Goal: Task Accomplishment & Management: Complete application form

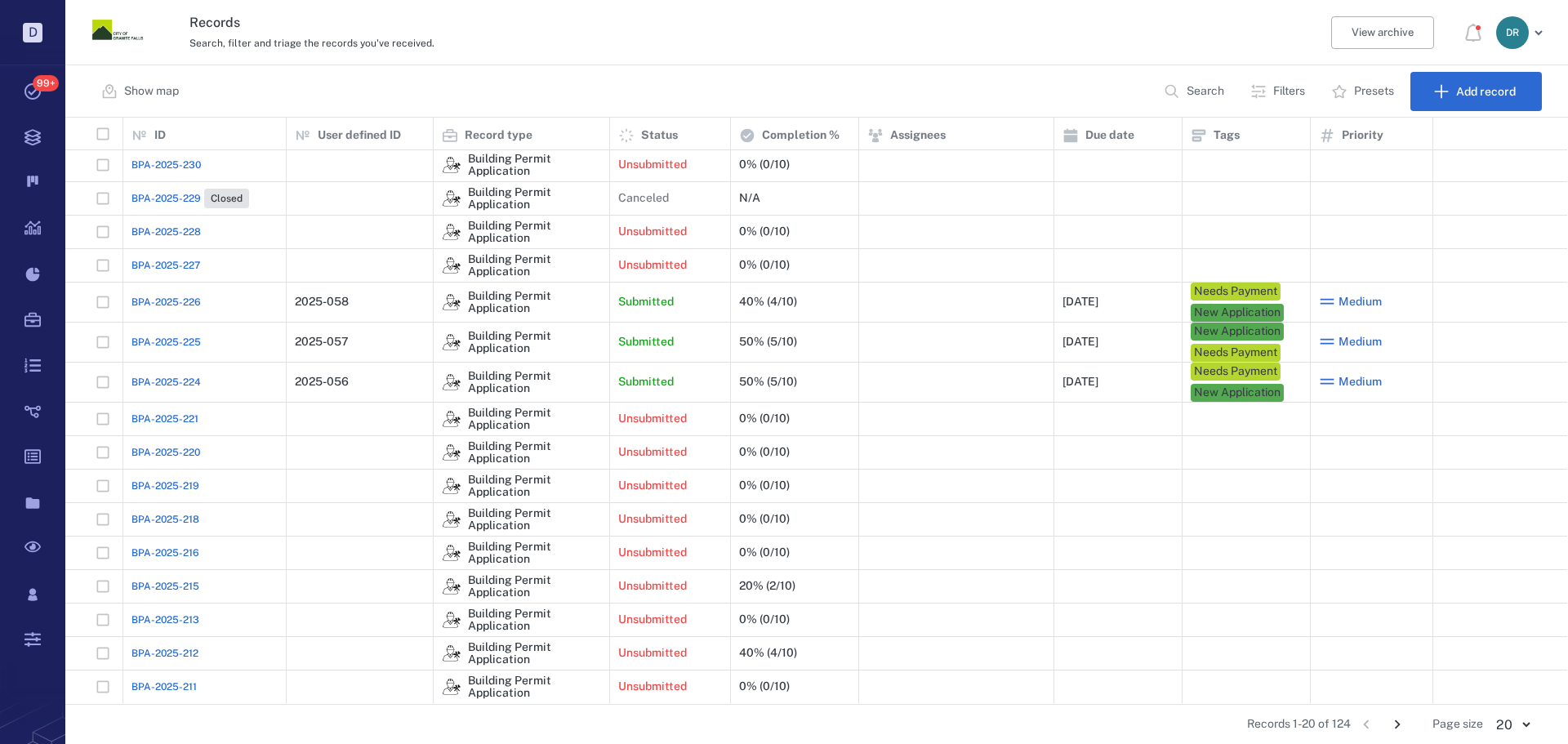
scroll to position [135, 0]
click at [1404, 729] on icon "Go to next page" at bounding box center [1397, 724] width 18 height 18
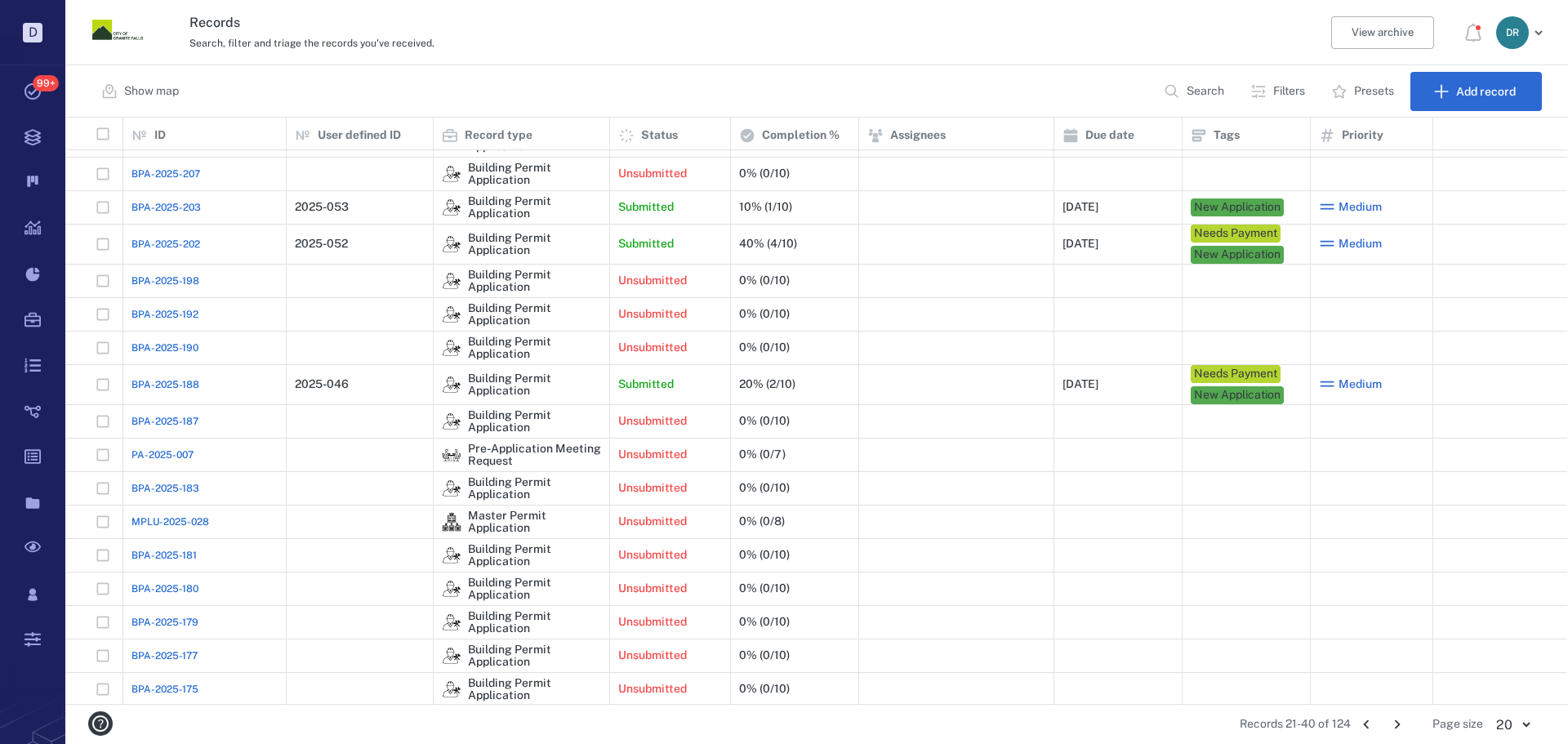
click at [158, 381] on span "BPA-2025-188" at bounding box center [165, 384] width 68 height 15
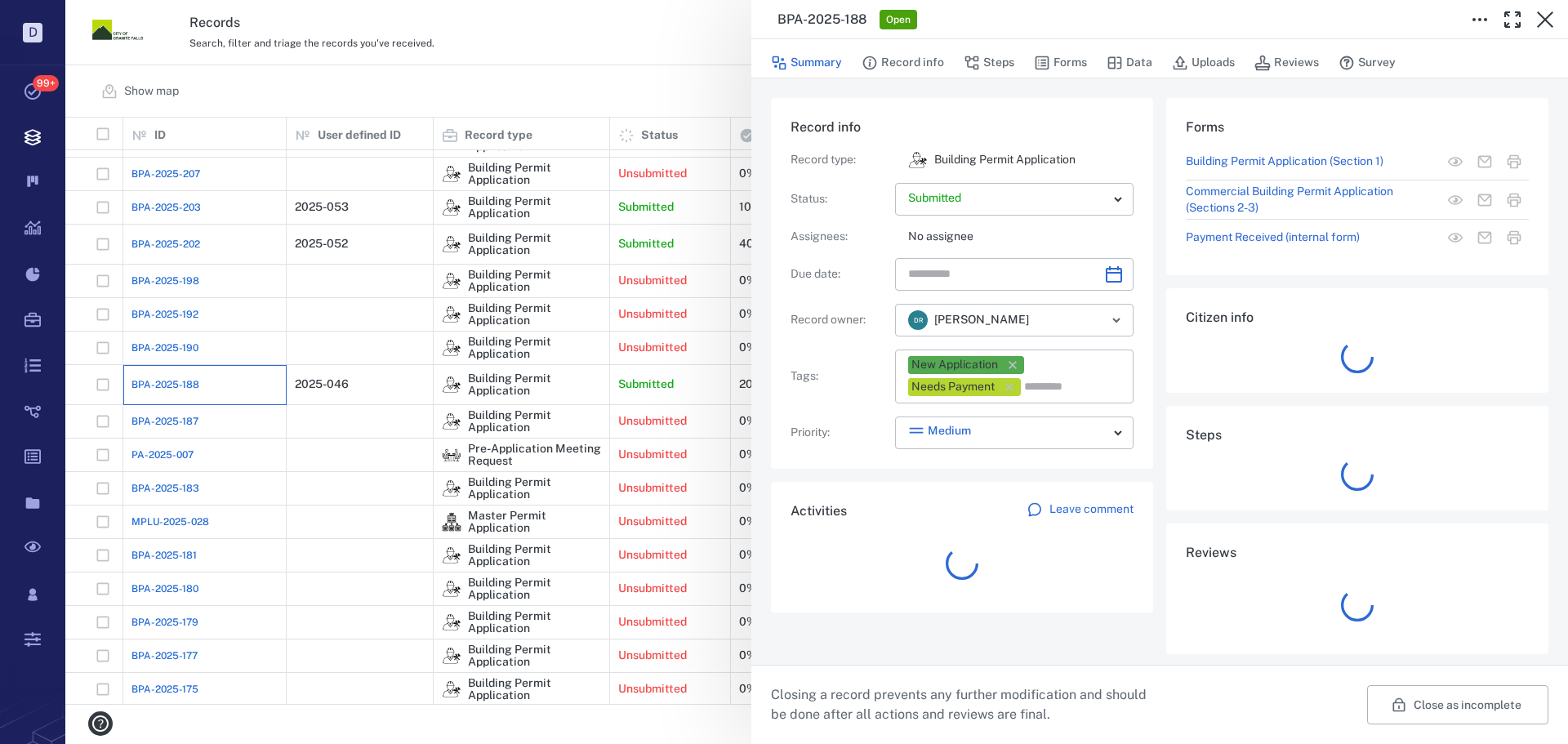
type input "**********"
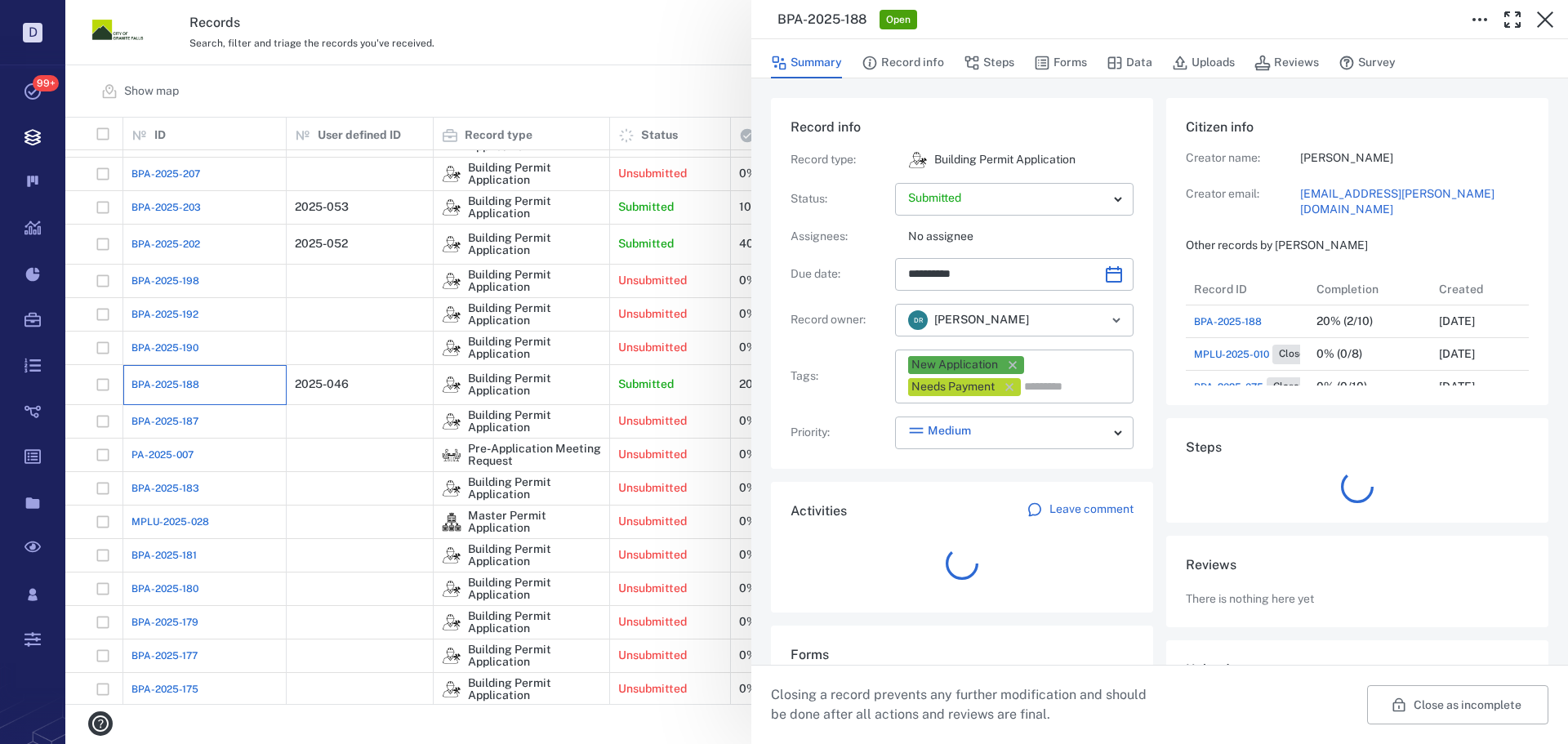
scroll to position [13, 13]
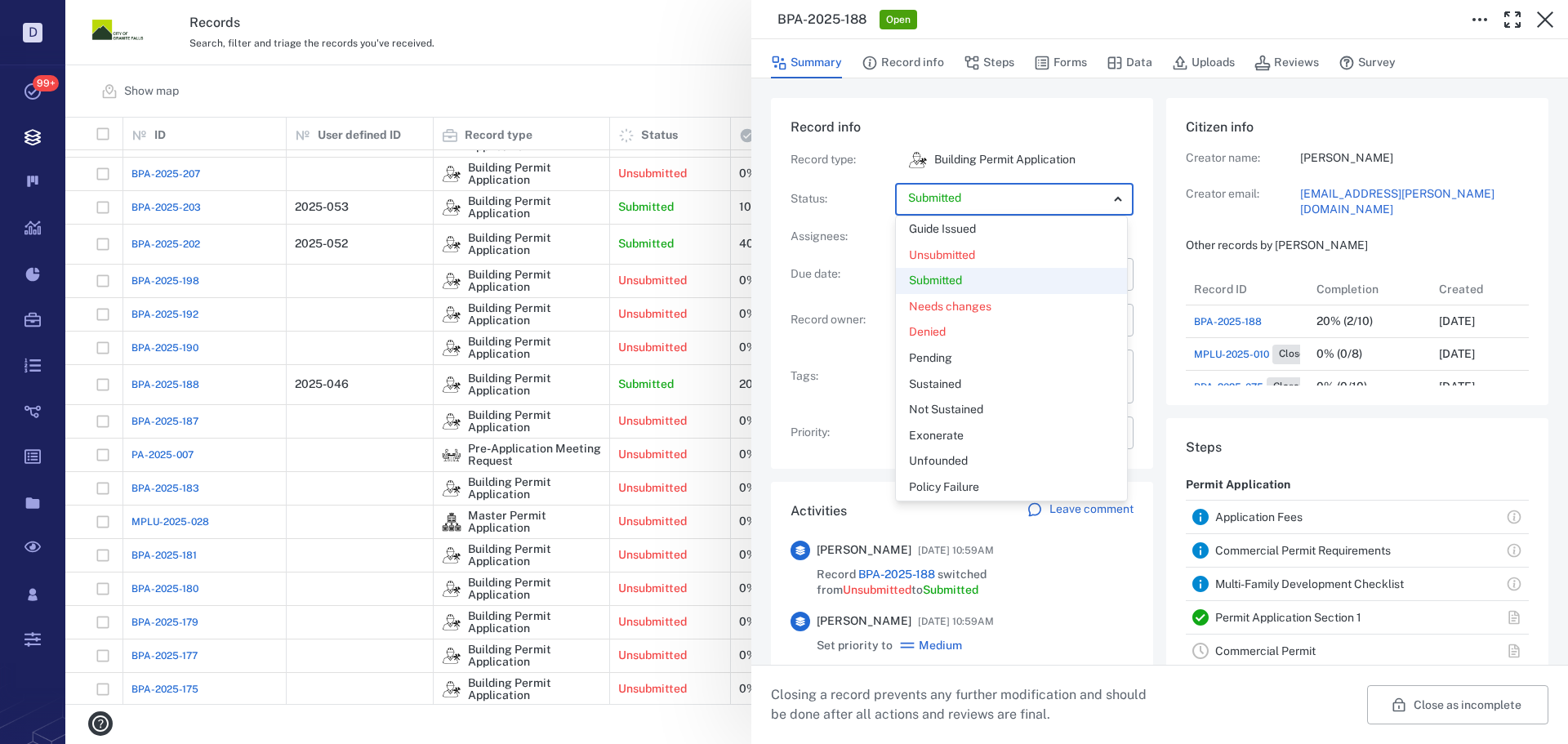
click at [1033, 198] on body "D Tasks 99+ Records Boards Dashboard Reports Record types Guide steps Rules For…" at bounding box center [784, 372] width 1568 height 744
click at [962, 226] on p "Guide Issued" at bounding box center [942, 229] width 67 height 16
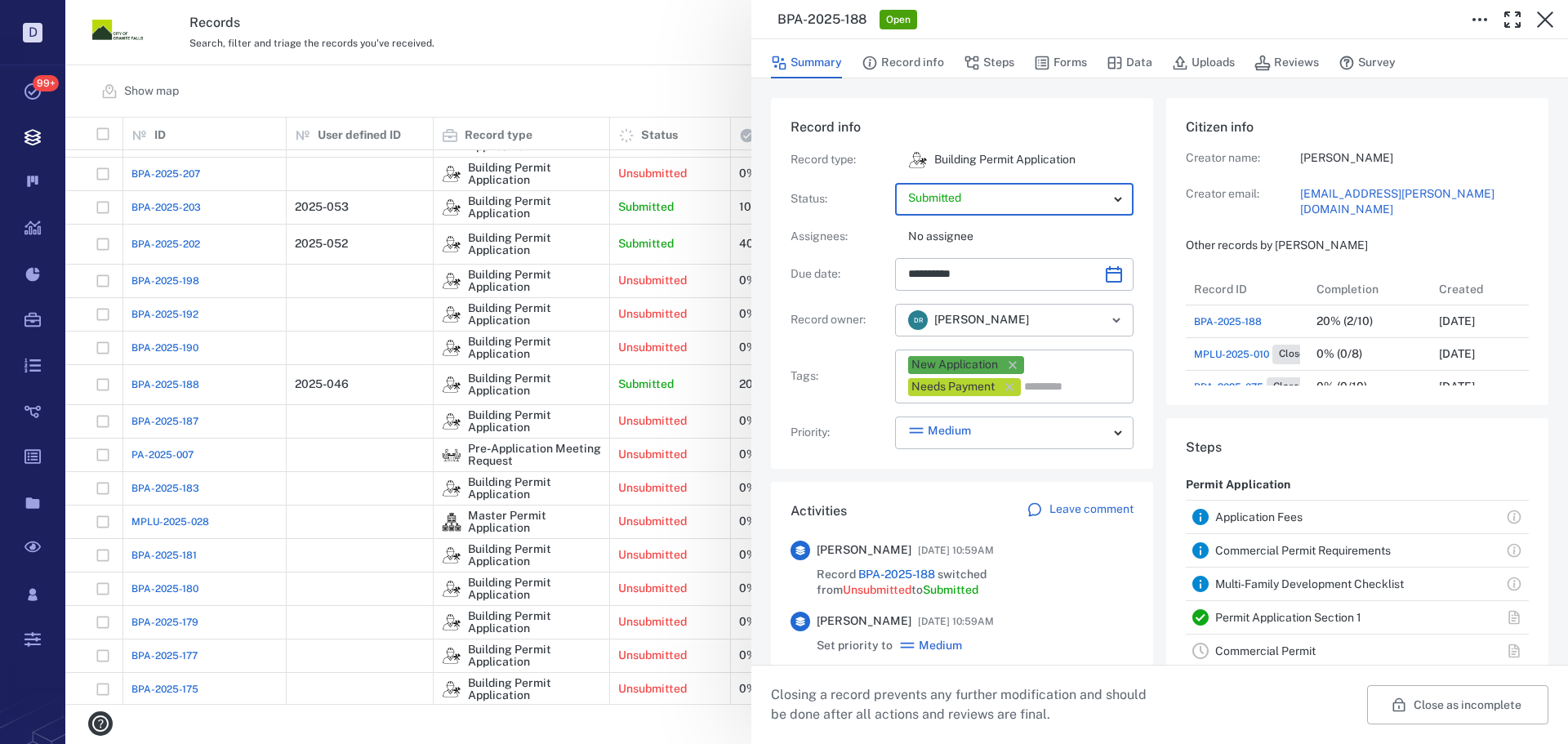
type input "*****"
click at [1014, 363] on icon "button" at bounding box center [1013, 365] width 16 height 16
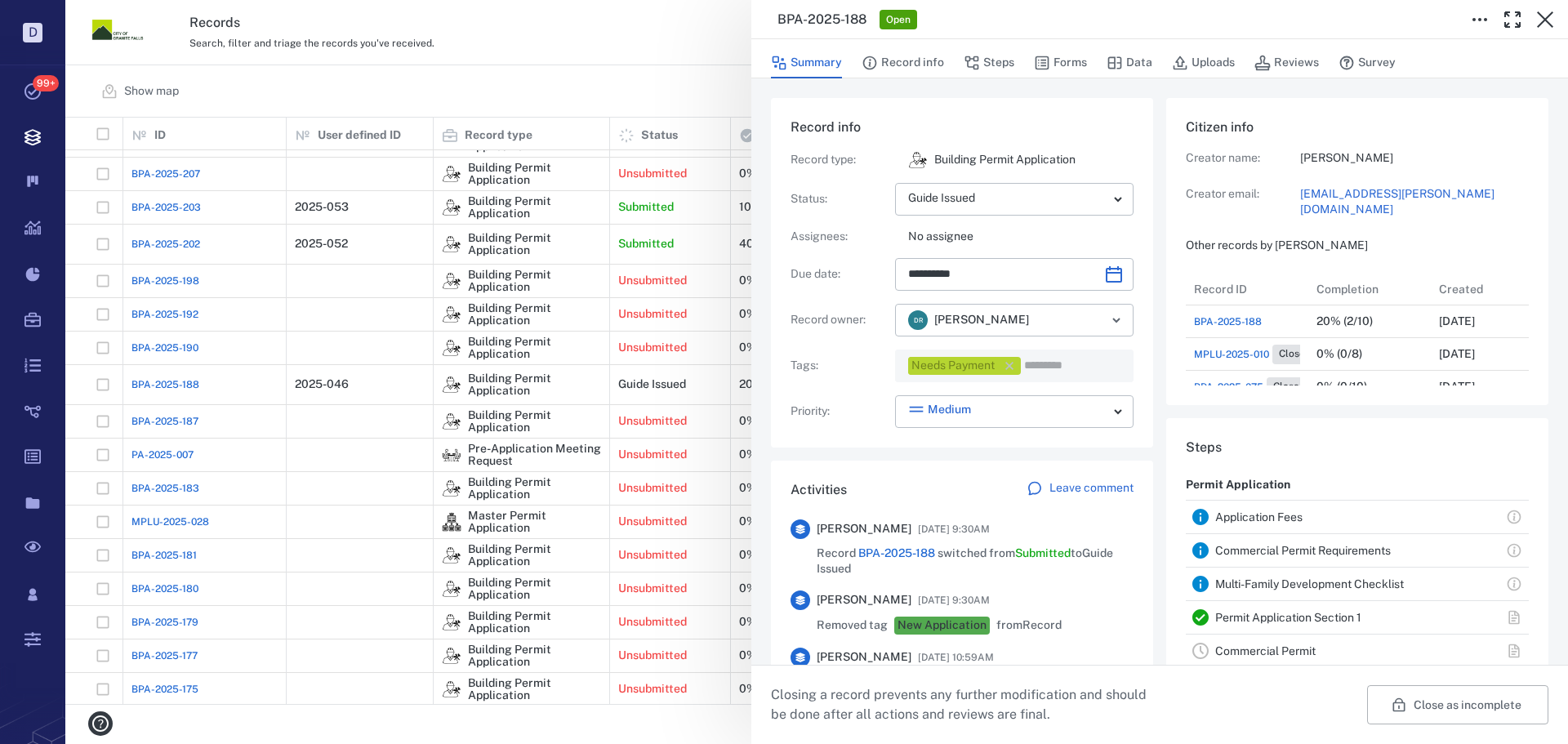
click at [1012, 366] on icon "button" at bounding box center [1009, 366] width 16 height 16
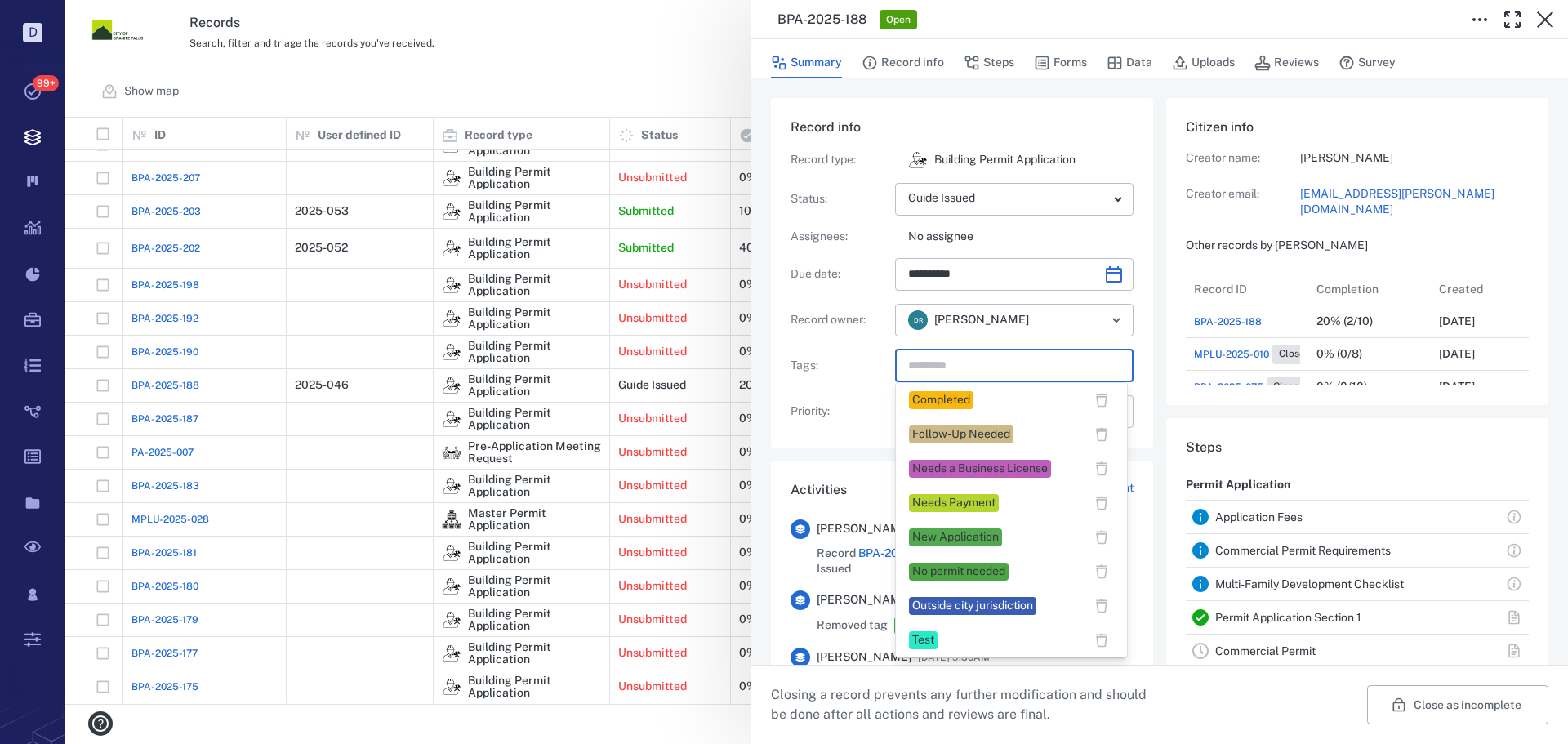
click at [1013, 366] on input "text" at bounding box center [995, 366] width 178 height 23
click at [989, 398] on div "Completed" at bounding box center [995, 400] width 174 height 18
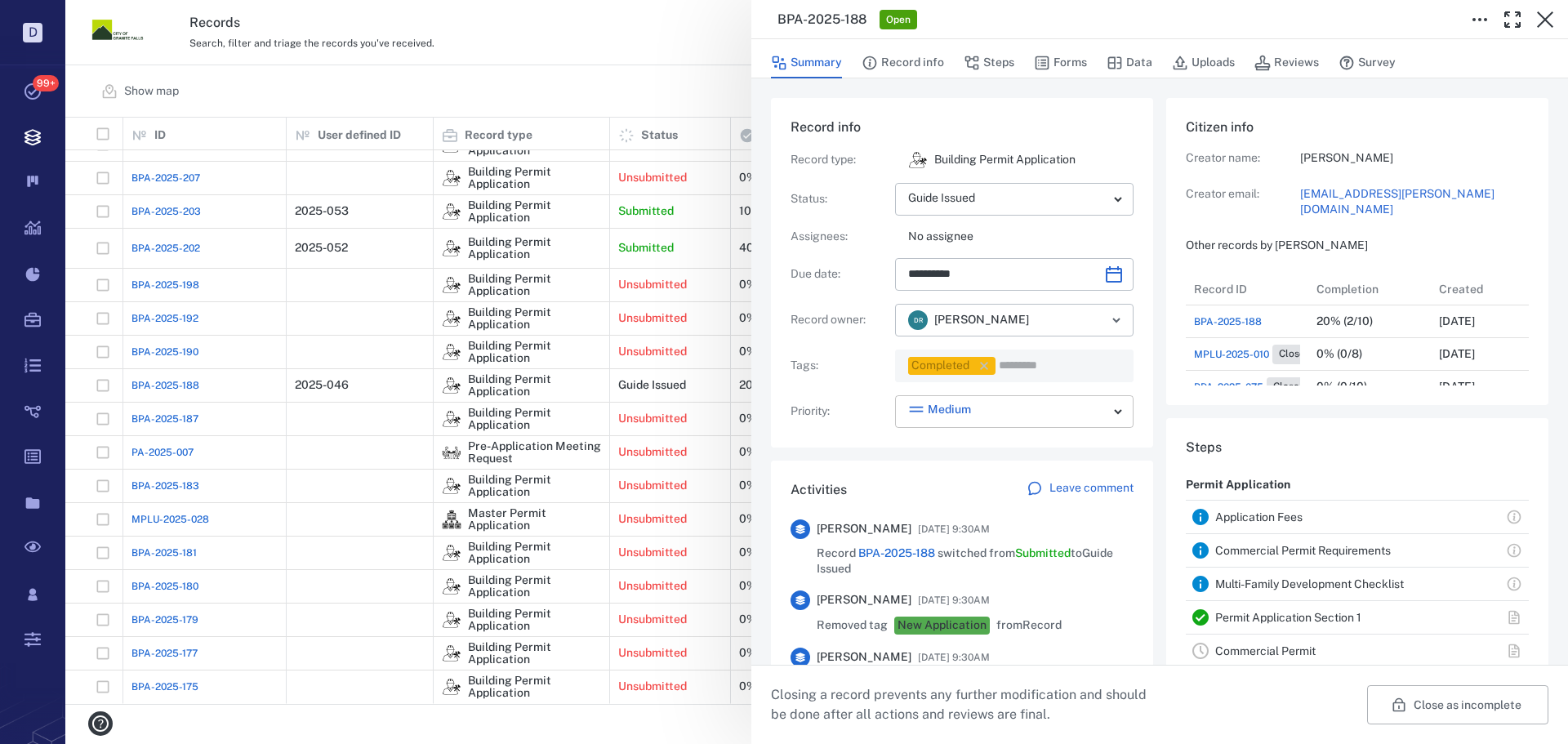
click at [913, 409] on body "D Tasks 99+ Records Boards Dashboard Reports Record types Guide steps Rules For…" at bounding box center [784, 372] width 1568 height 744
click at [912, 446] on div "—" at bounding box center [915, 442] width 13 height 16
type input "*"
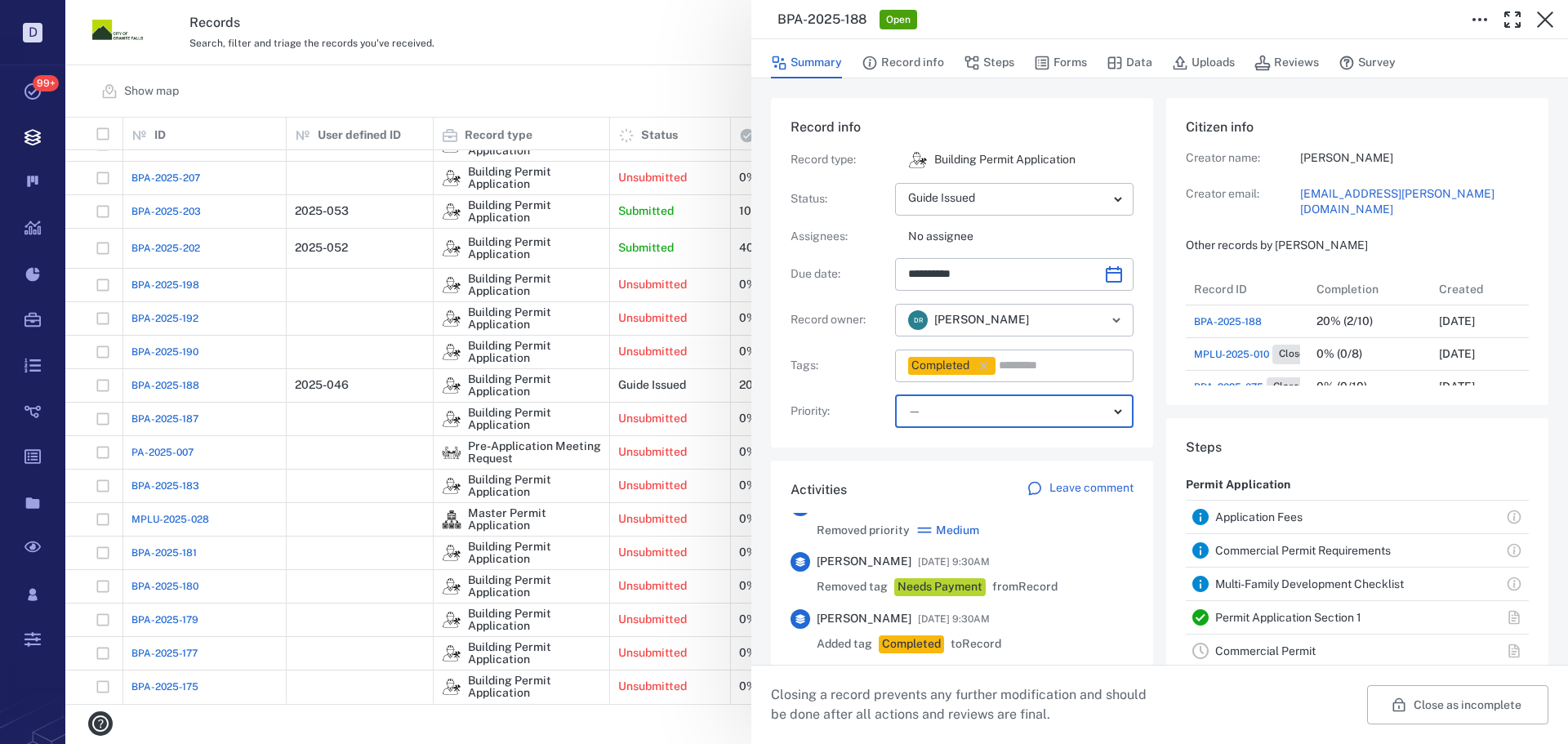
scroll to position [0, 0]
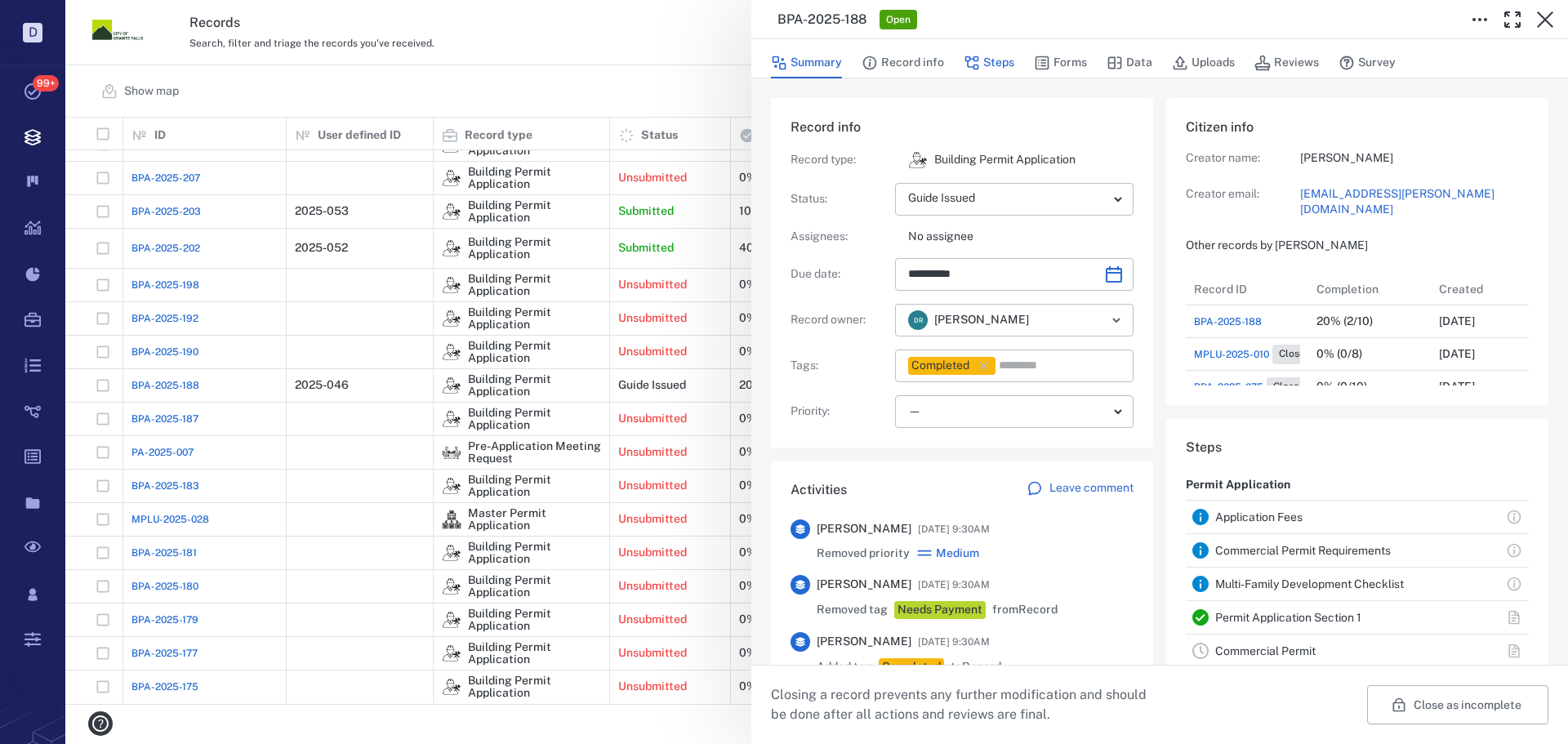
click at [978, 60] on icon "button" at bounding box center [971, 62] width 16 height 16
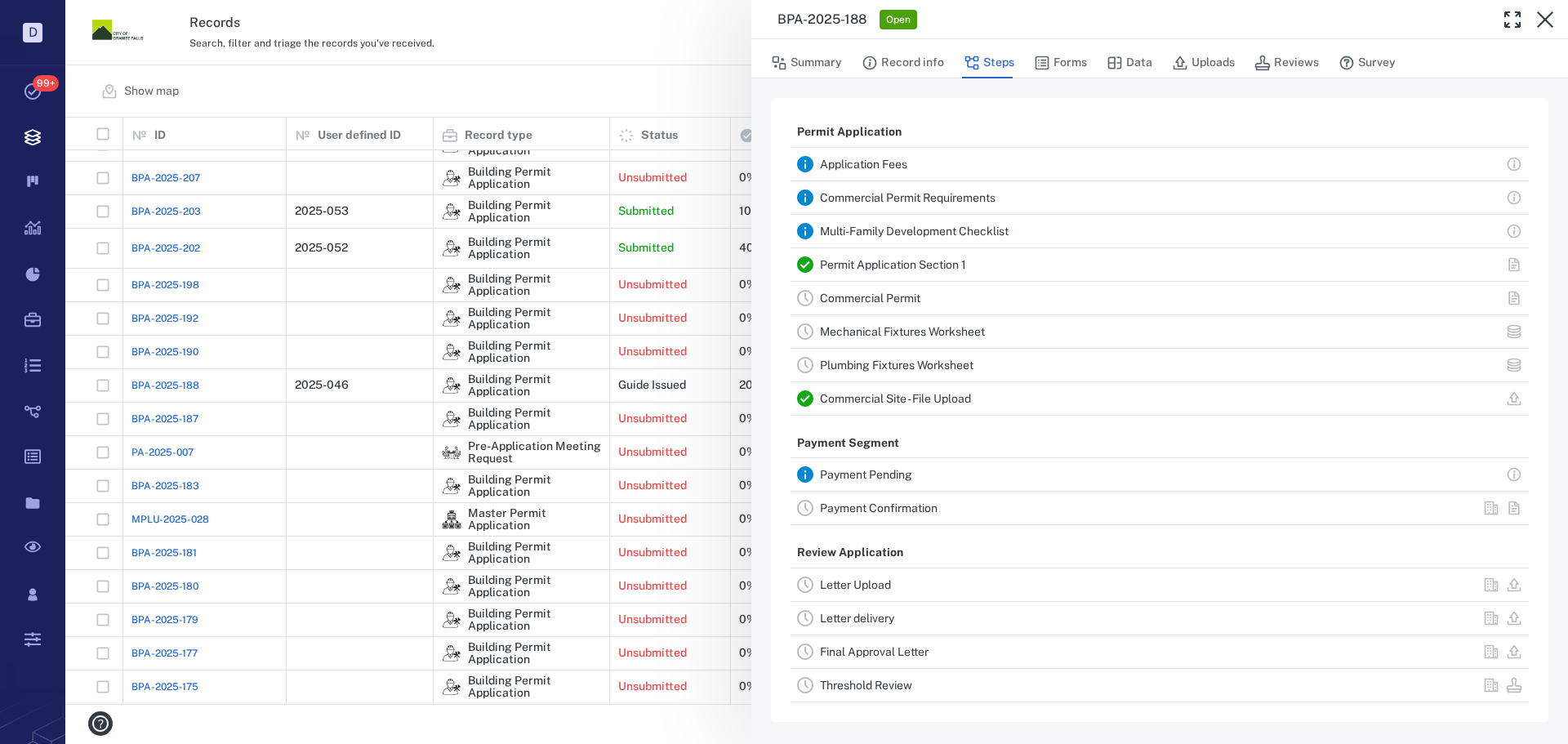
click at [851, 476] on link "Payment Pending" at bounding box center [866, 474] width 92 height 13
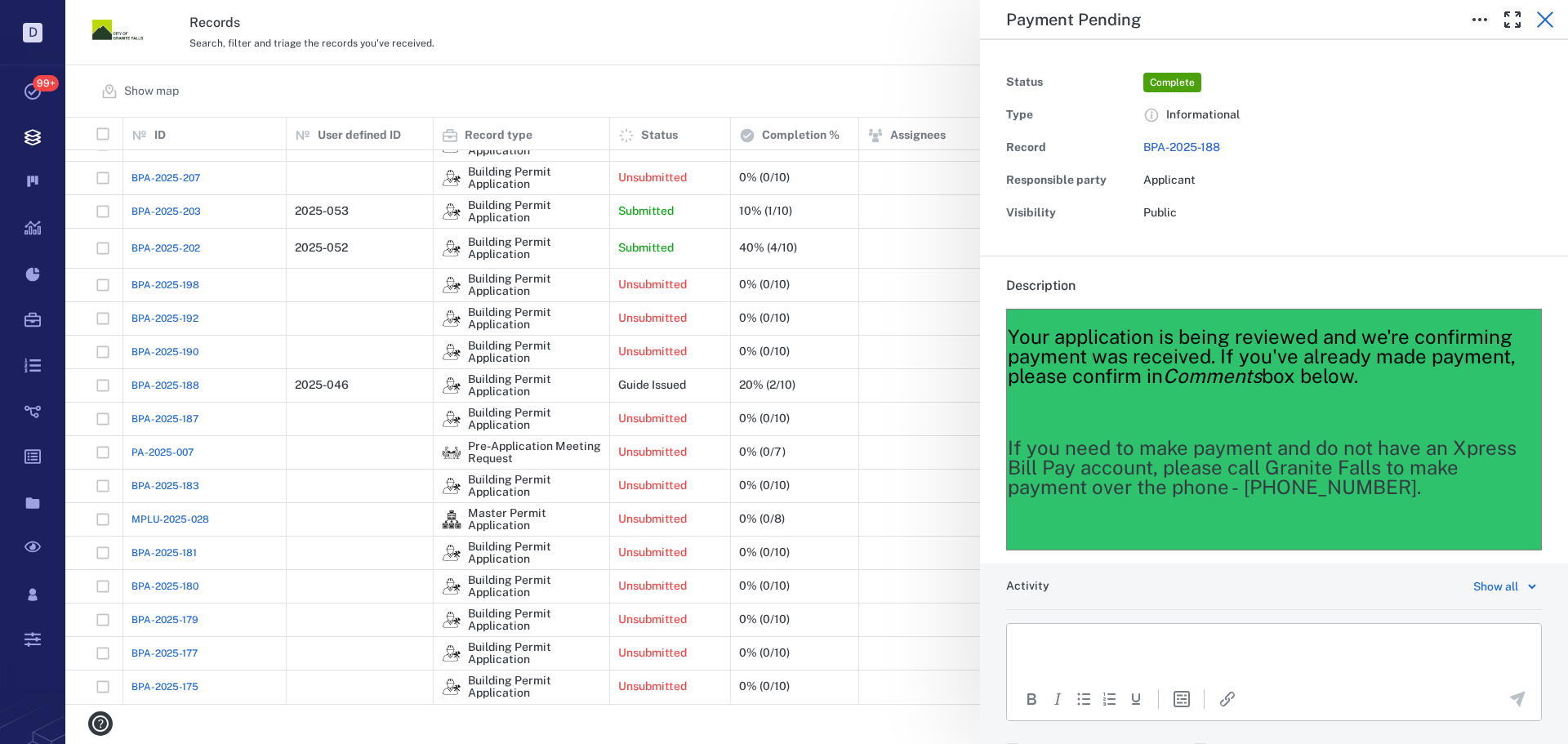
click at [1550, 9] on button "button" at bounding box center [1545, 20] width 33 height 33
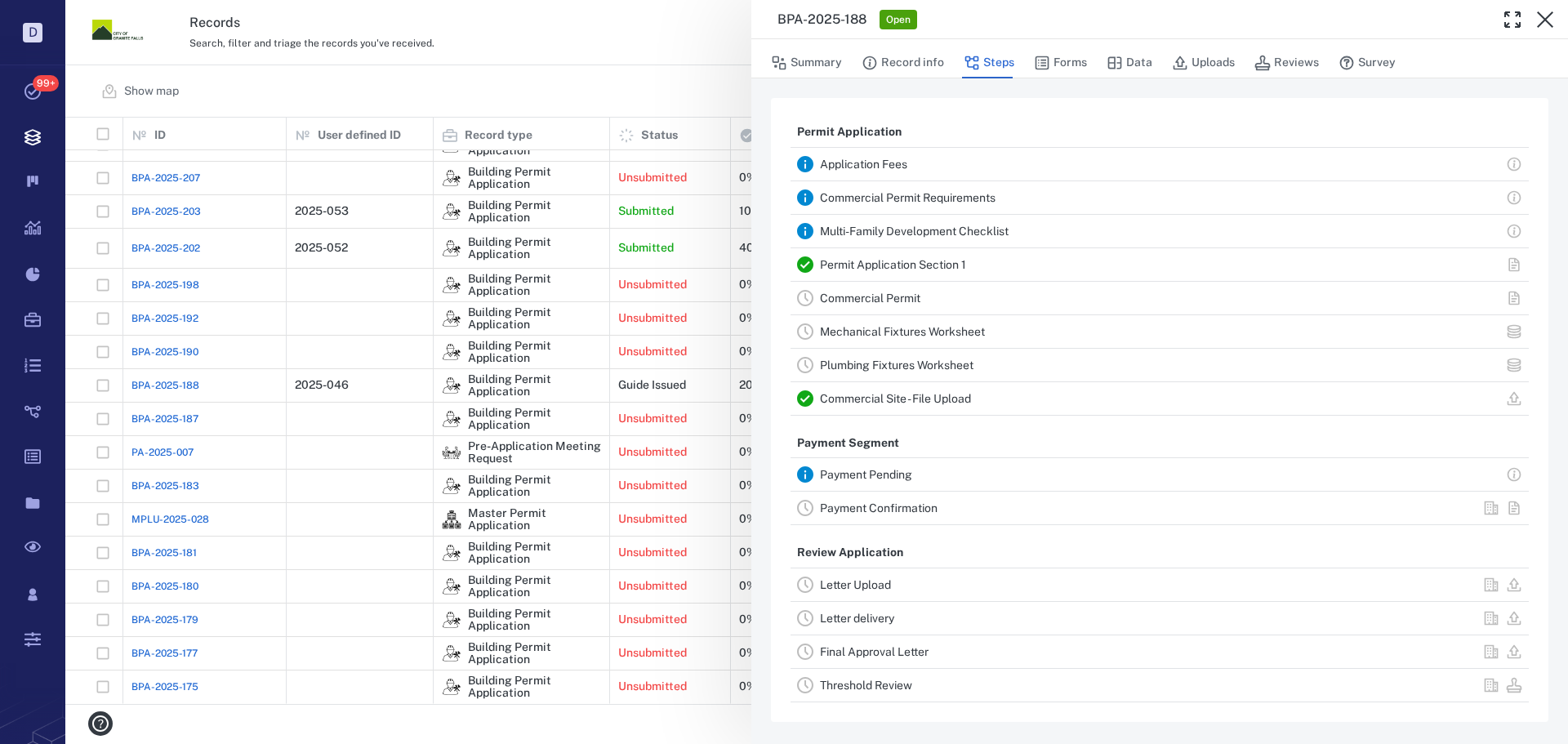
click at [839, 509] on link "Payment Confirmation" at bounding box center [878, 508] width 117 height 13
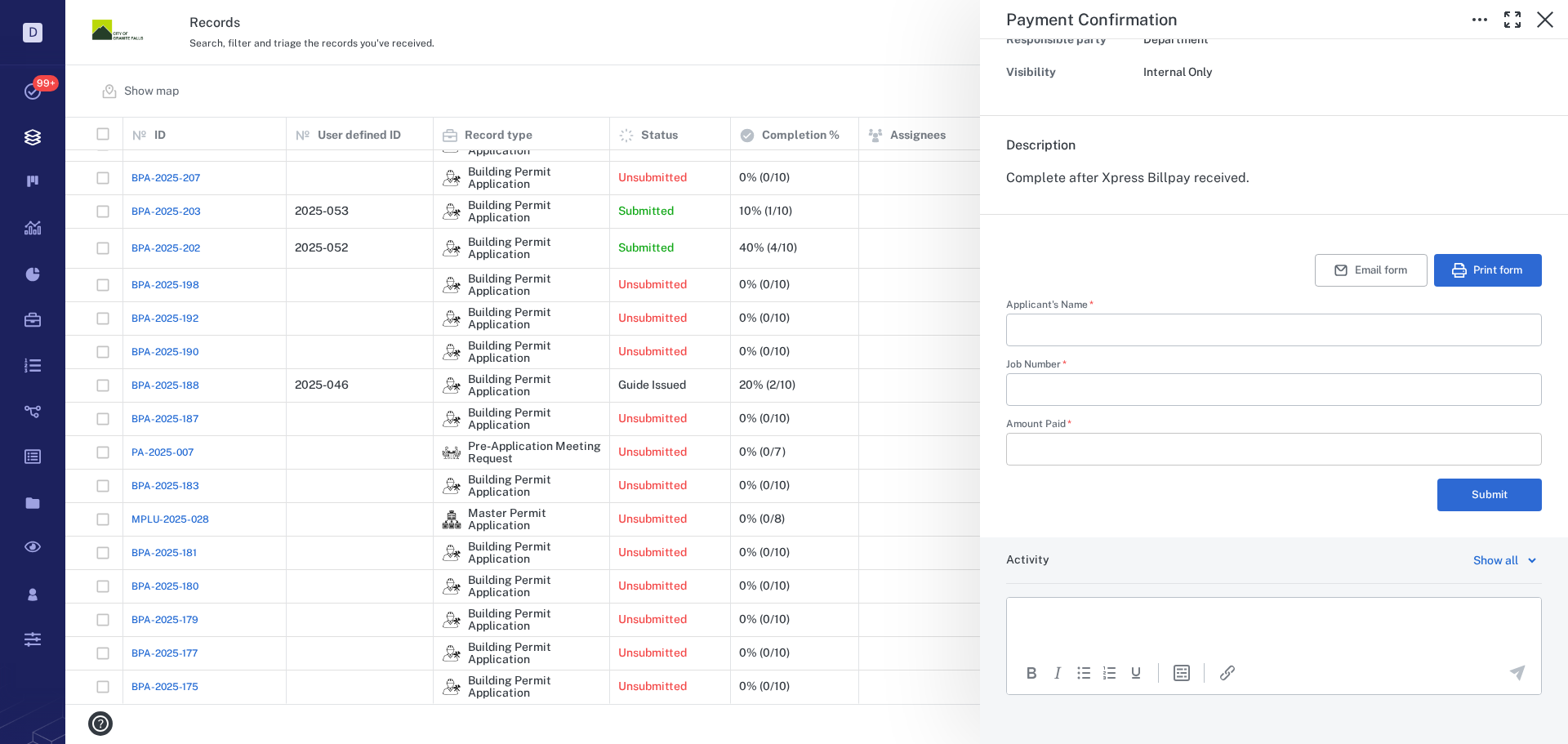
scroll to position [235, 0]
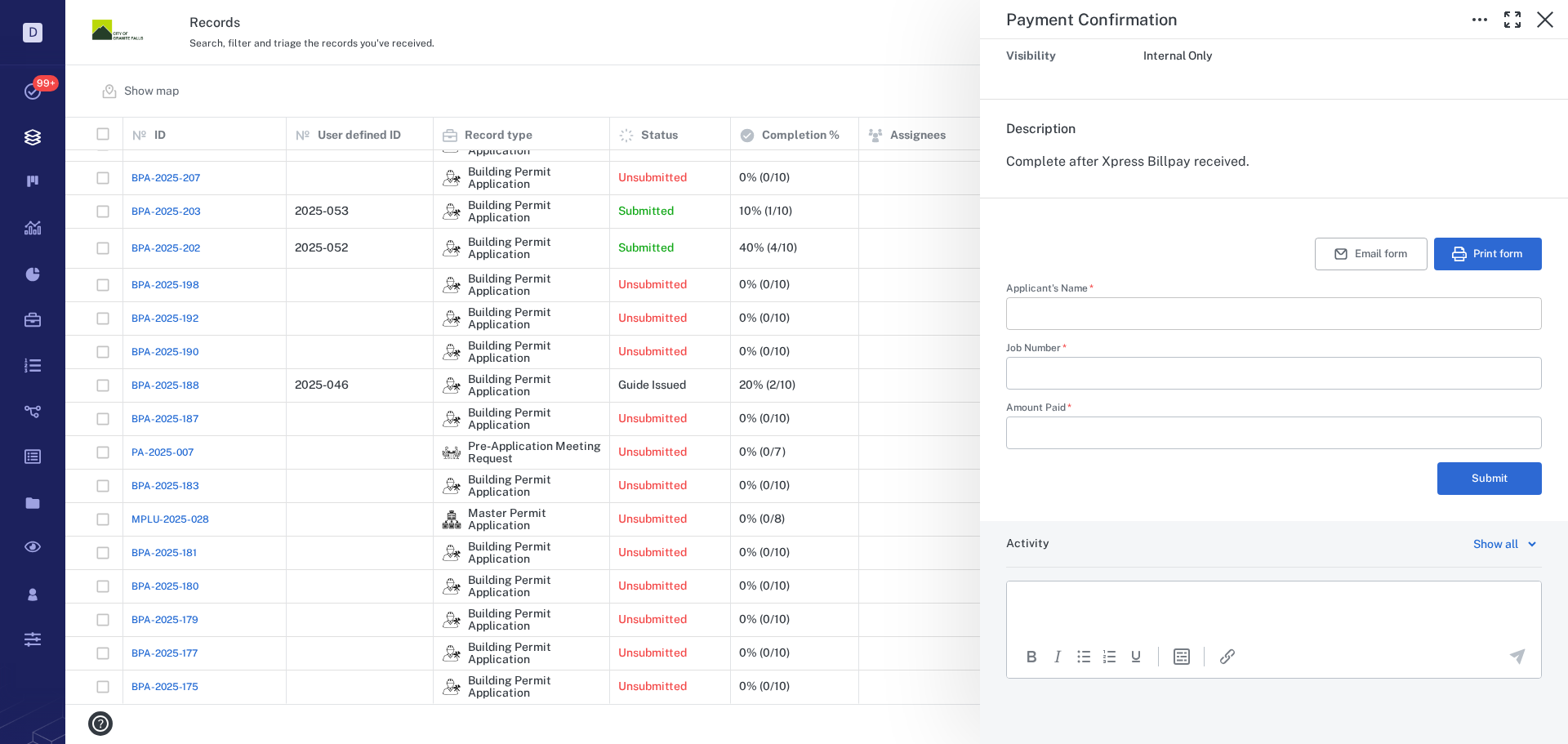
click at [1030, 306] on input "Applicant's Name   *" at bounding box center [1274, 313] width 509 height 33
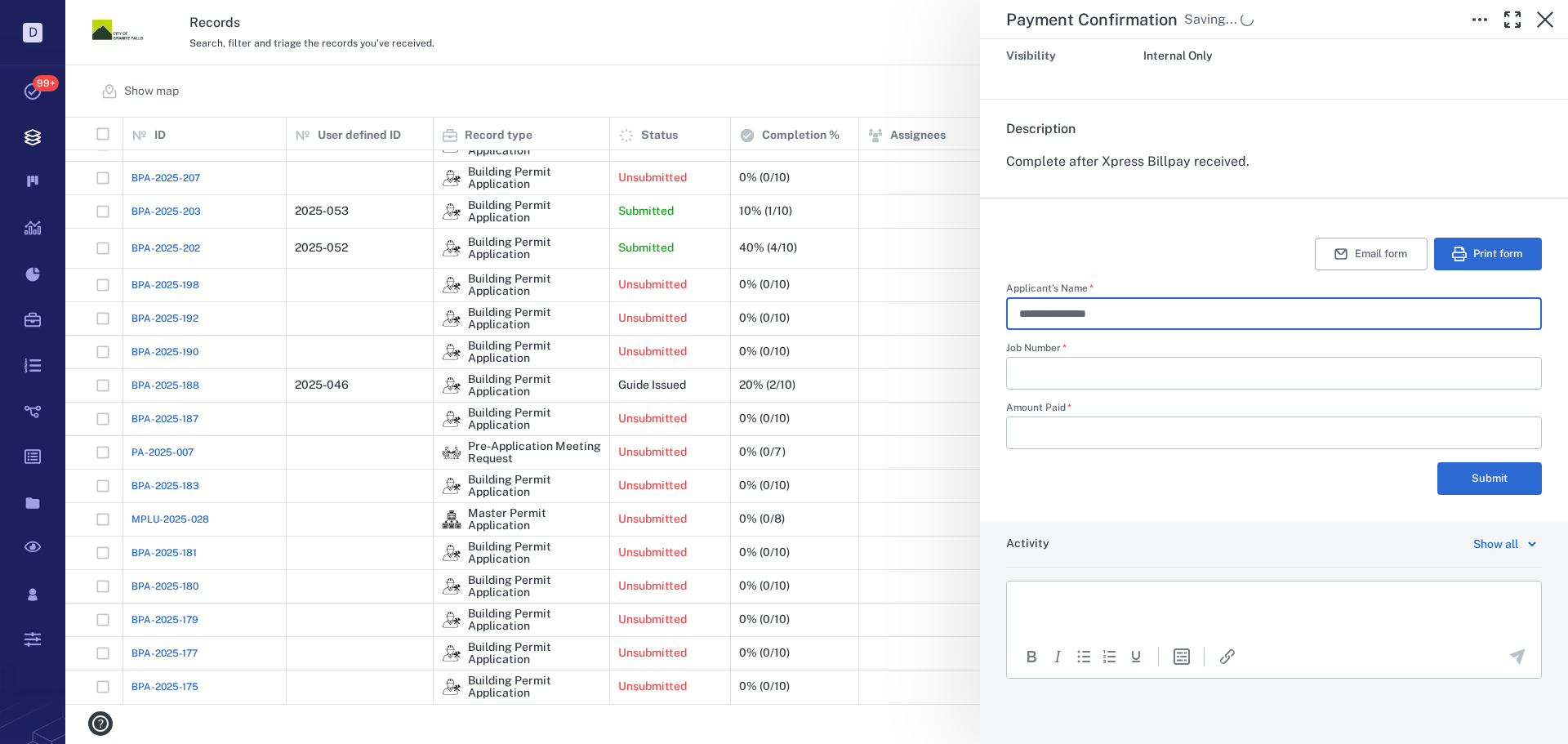
type input "**********"
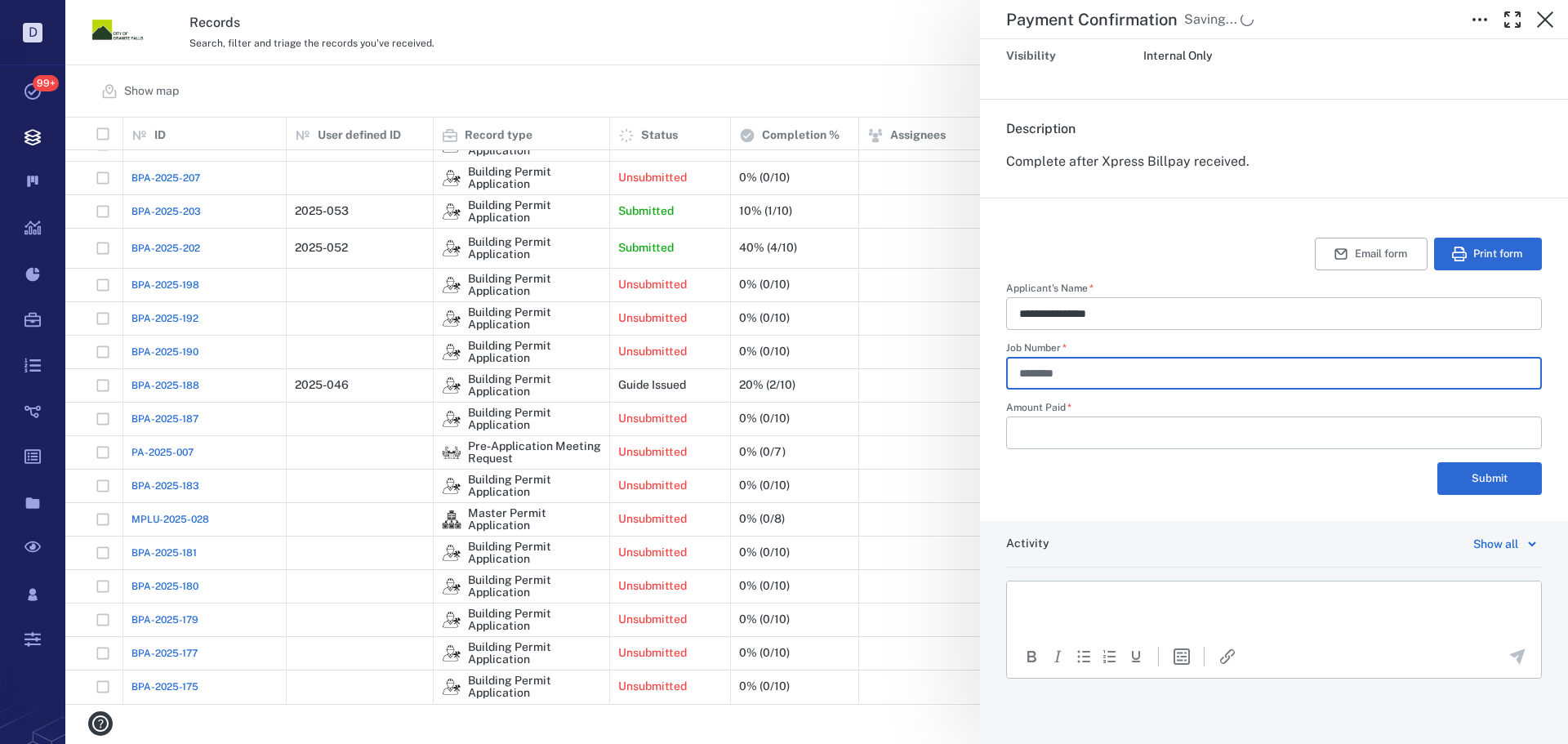
type input "********"
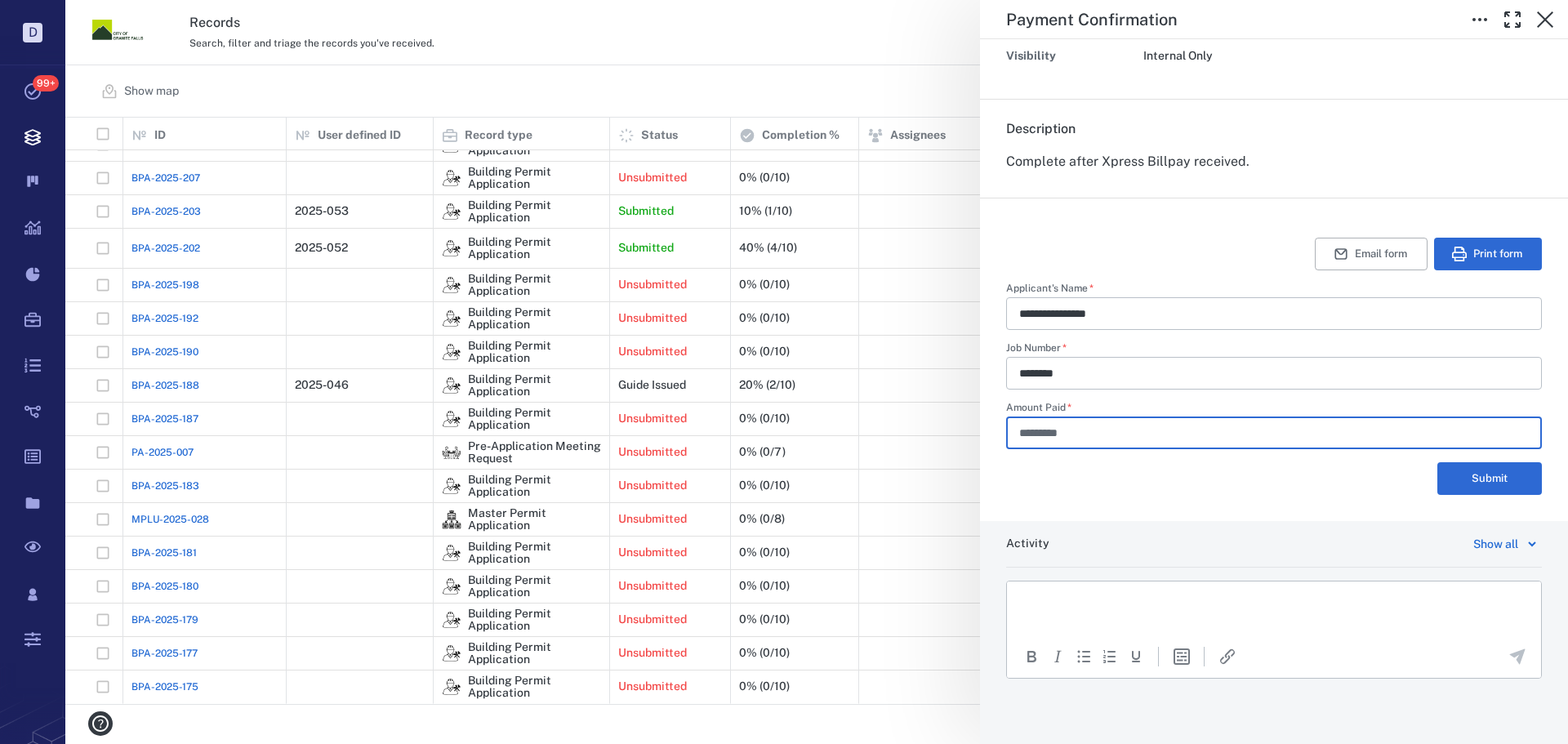
type input "*********"
click at [1056, 599] on p "Rich Text Area. Press ALT-0 for help." at bounding box center [1274, 602] width 507 height 15
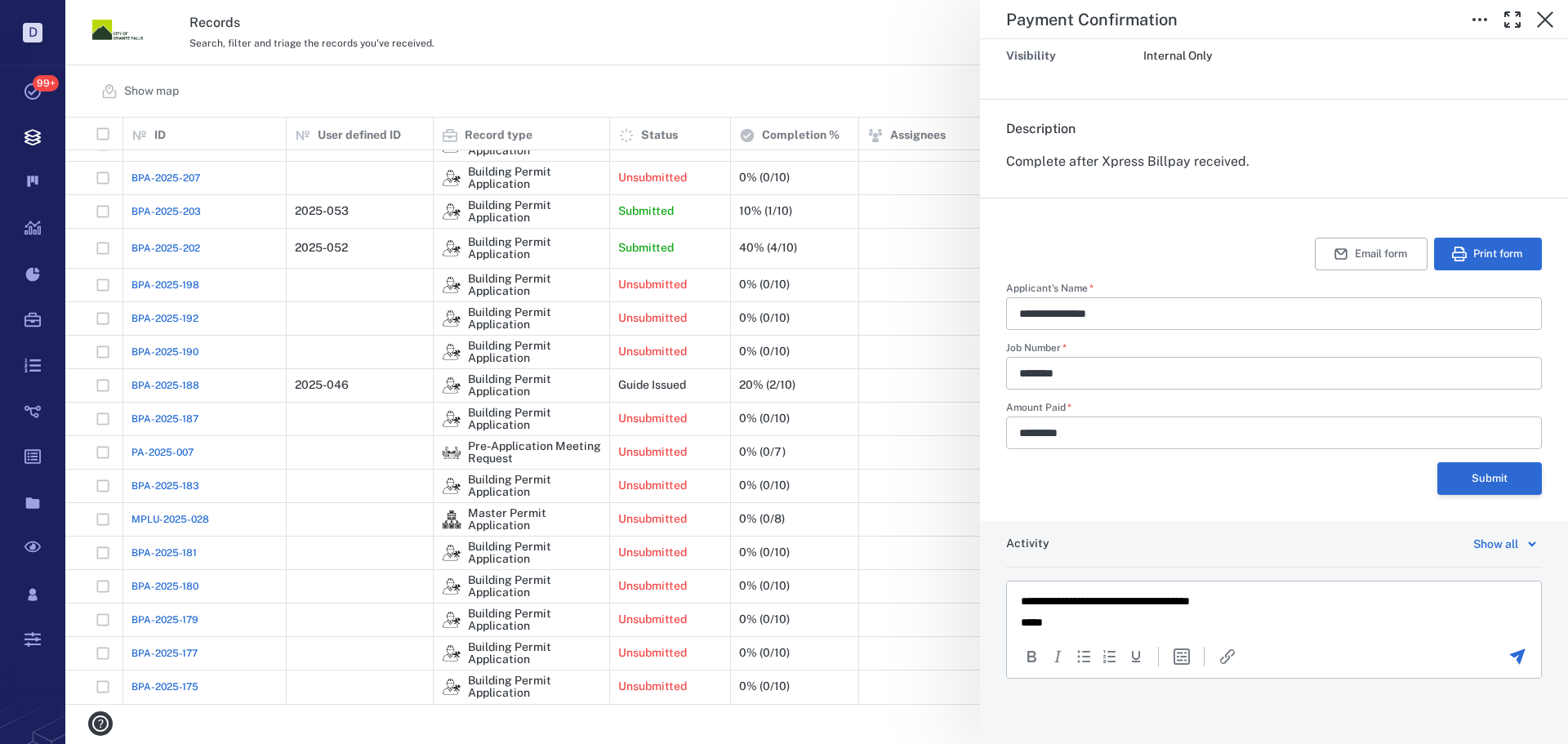
click at [1495, 471] on button "Submit" at bounding box center [1489, 479] width 104 height 33
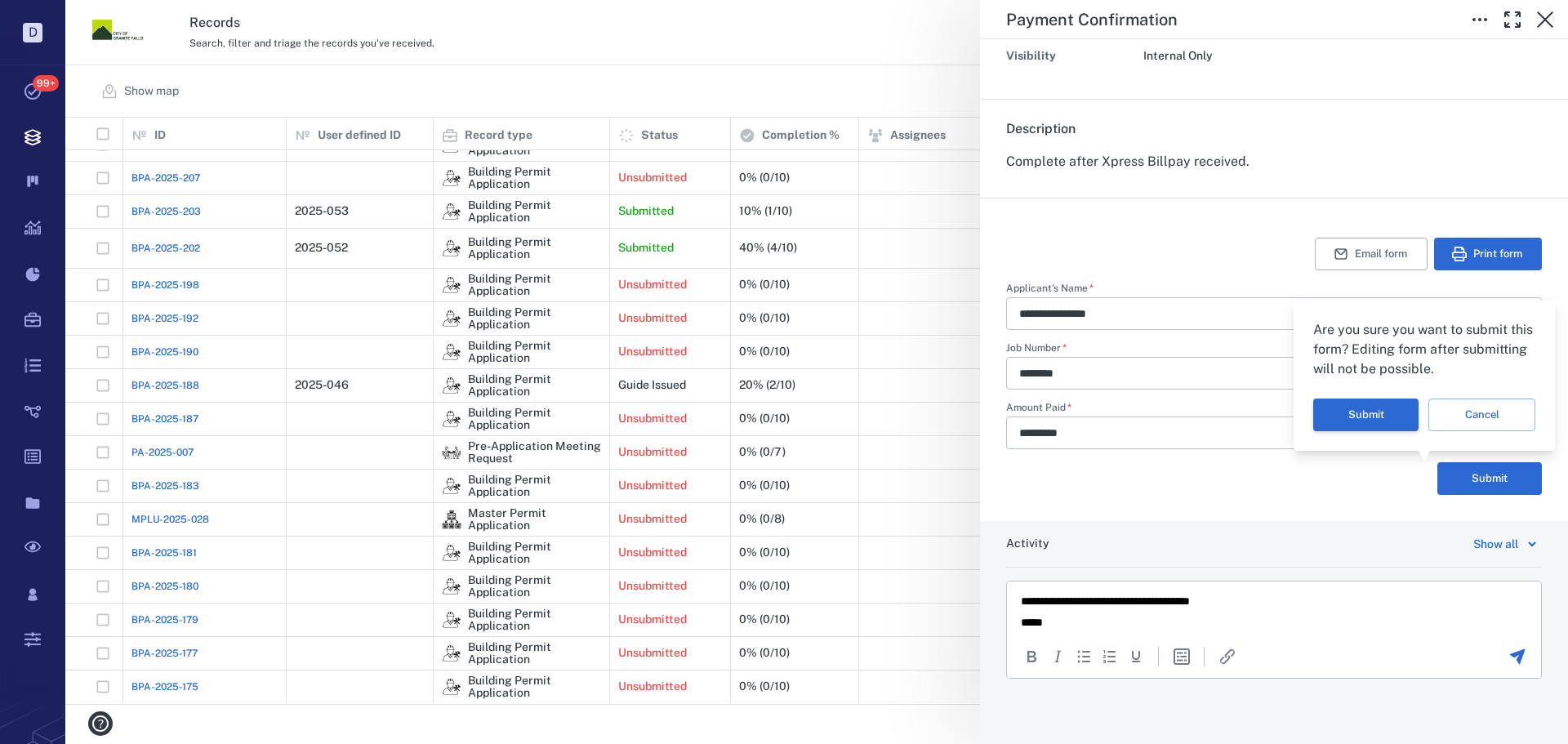
click at [1374, 404] on button "Submit" at bounding box center [1365, 415] width 105 height 33
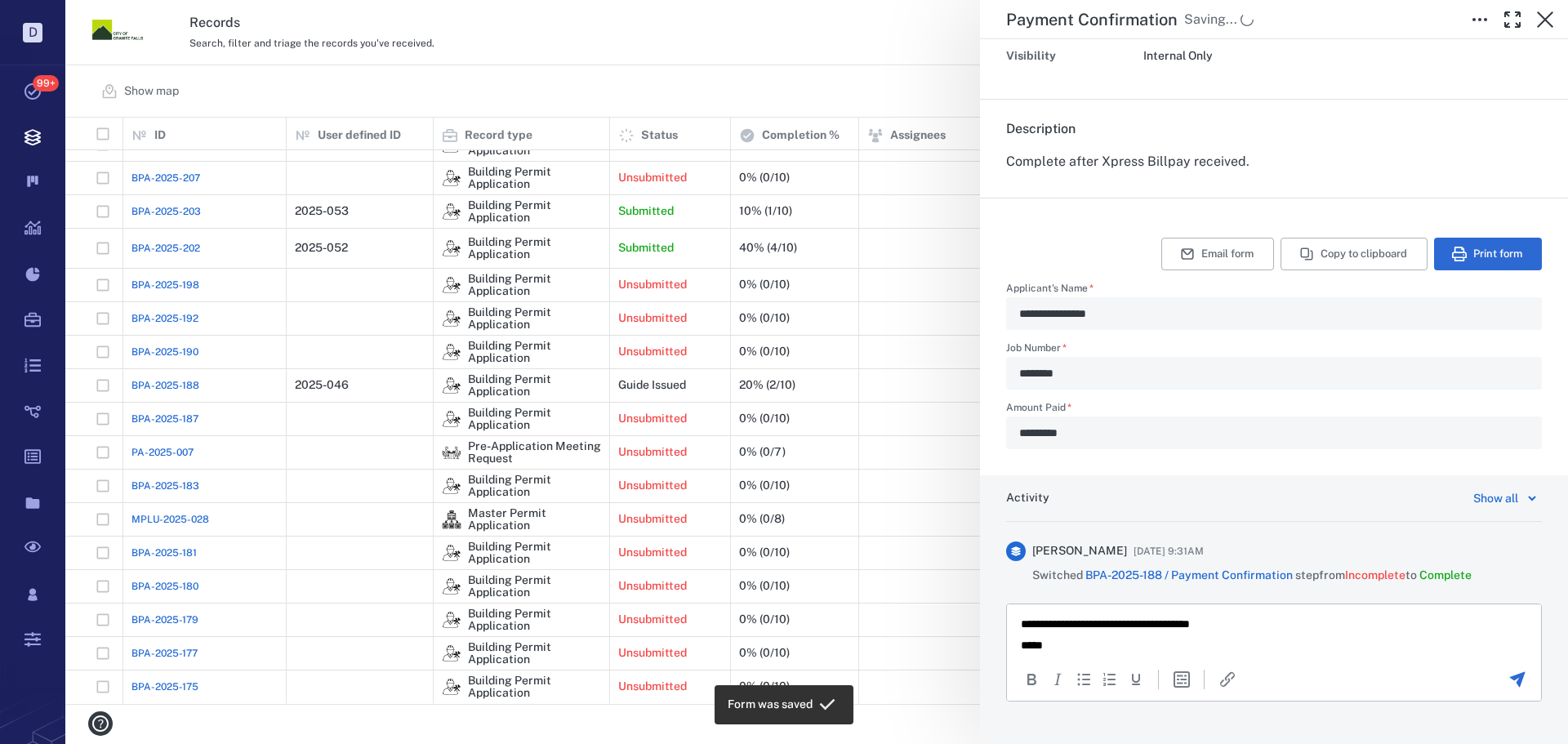
click at [1511, 676] on icon "Send the comment" at bounding box center [1518, 679] width 15 height 15
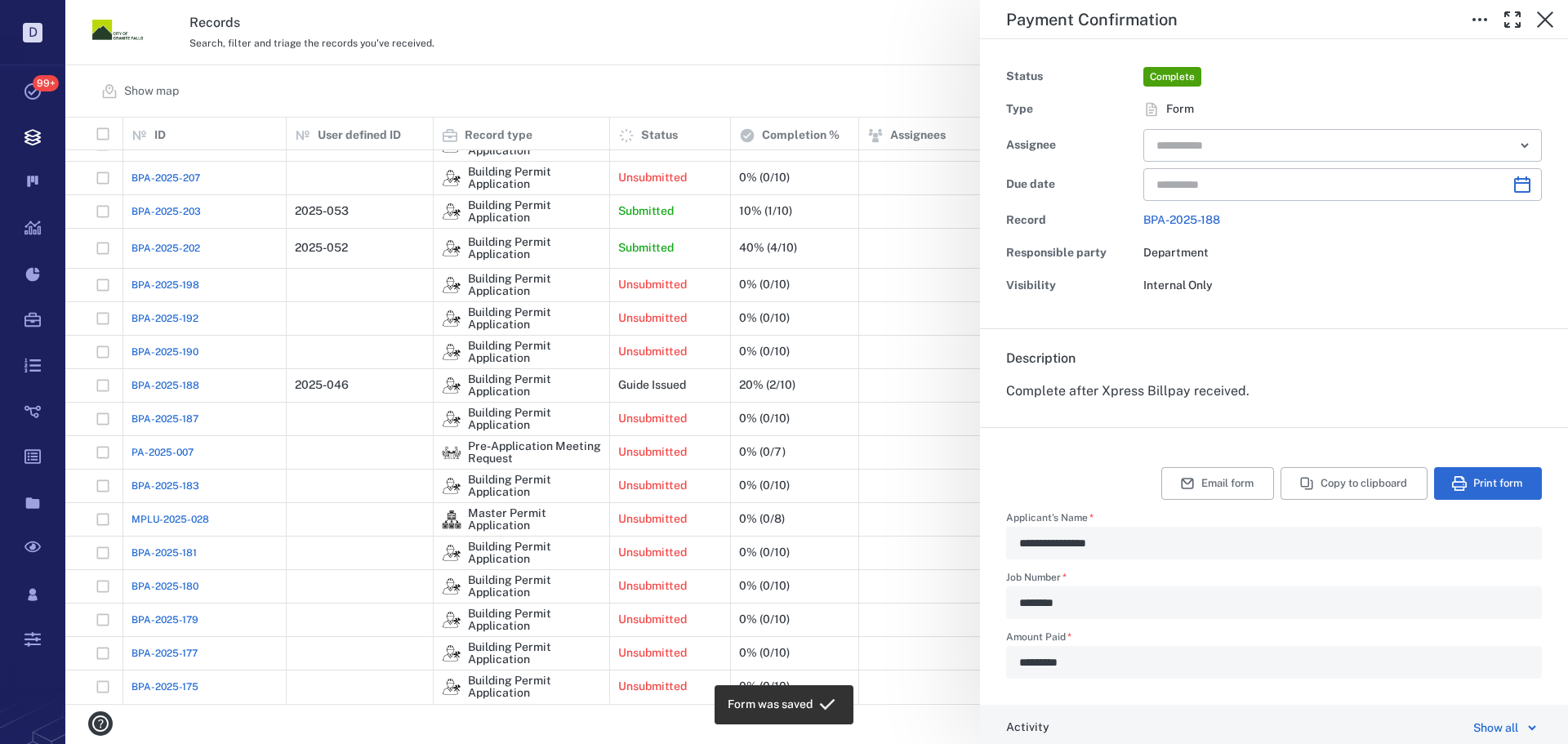
scroll to position [0, 0]
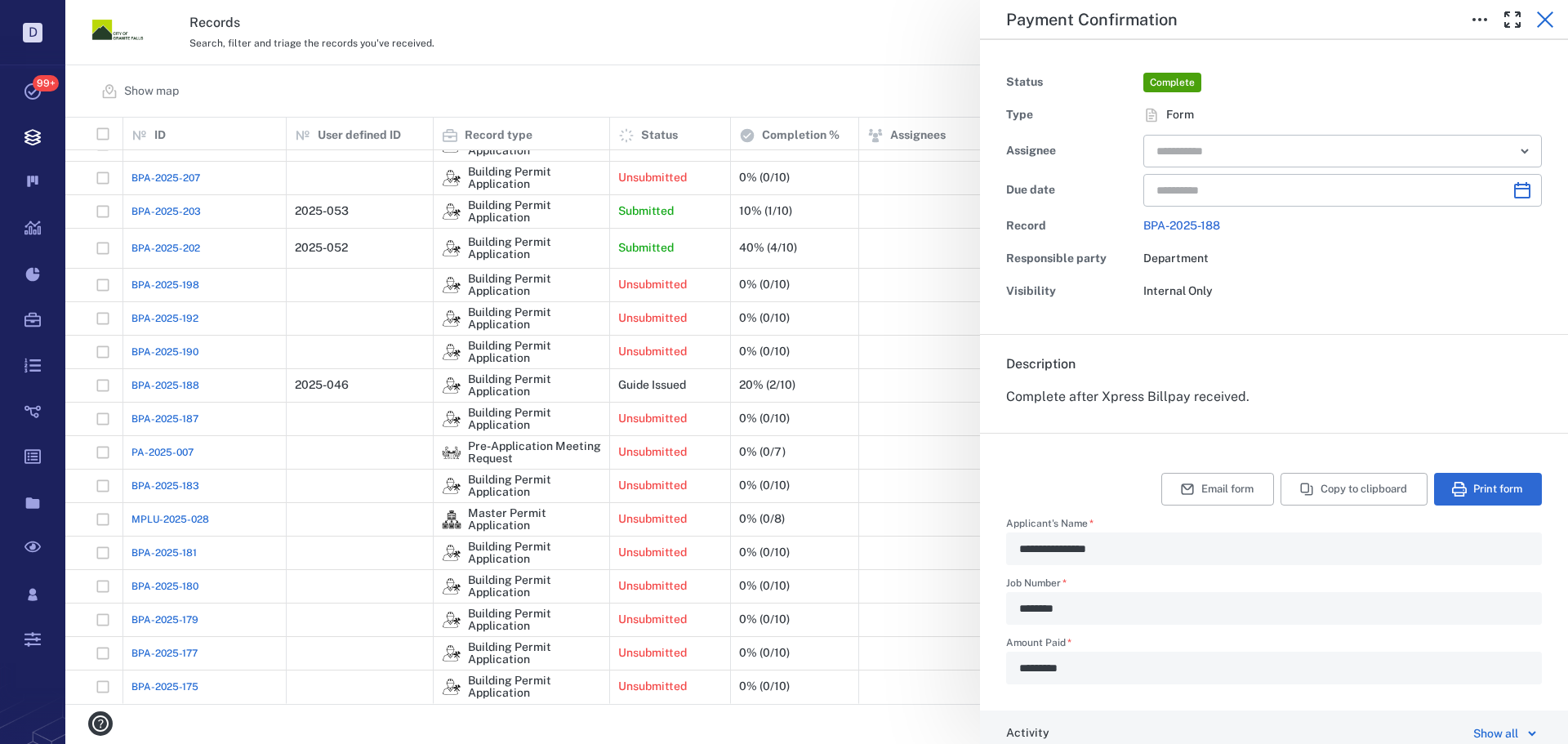
click at [1541, 15] on icon "button" at bounding box center [1545, 19] width 16 height 16
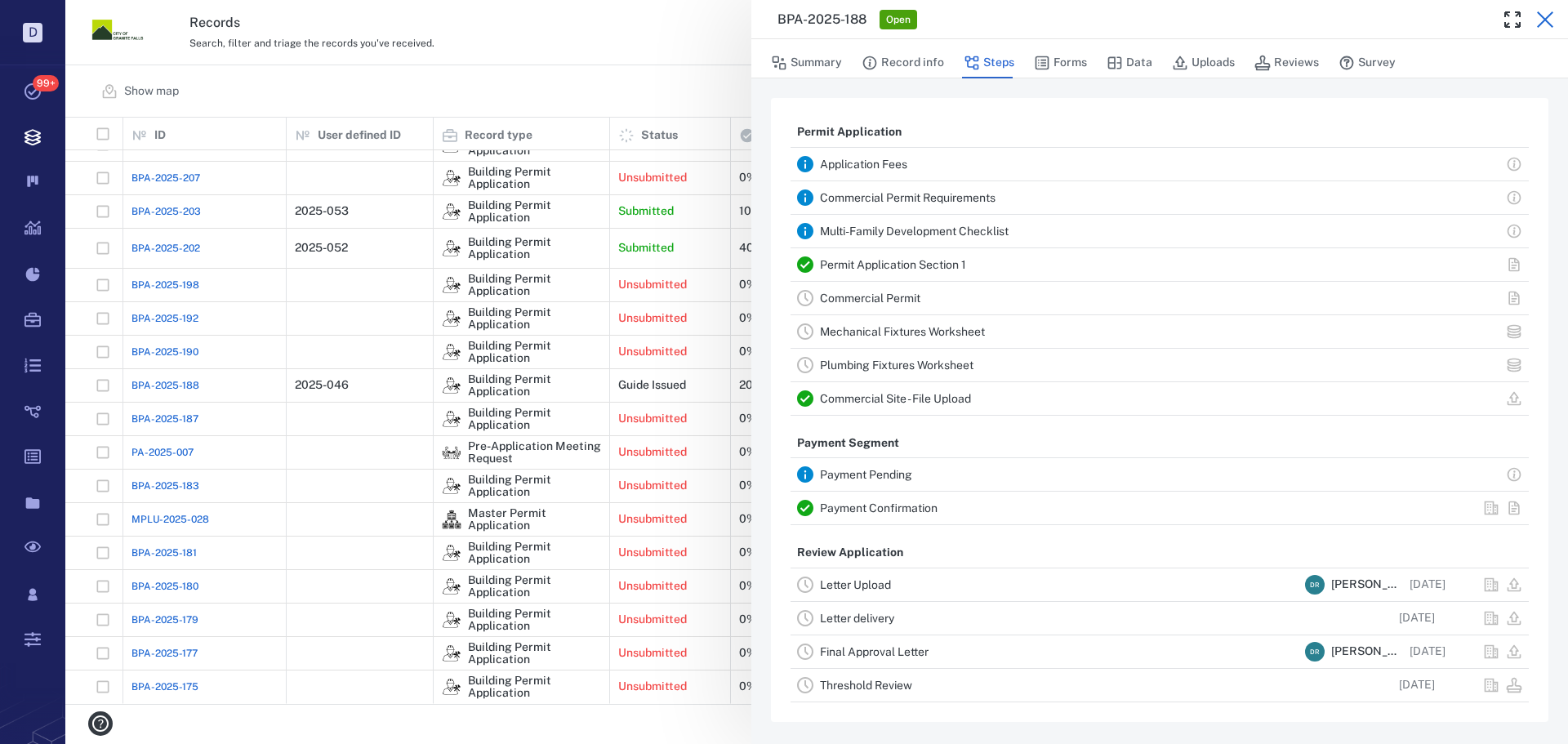
click at [1543, 15] on icon "button" at bounding box center [1545, 19] width 20 height 20
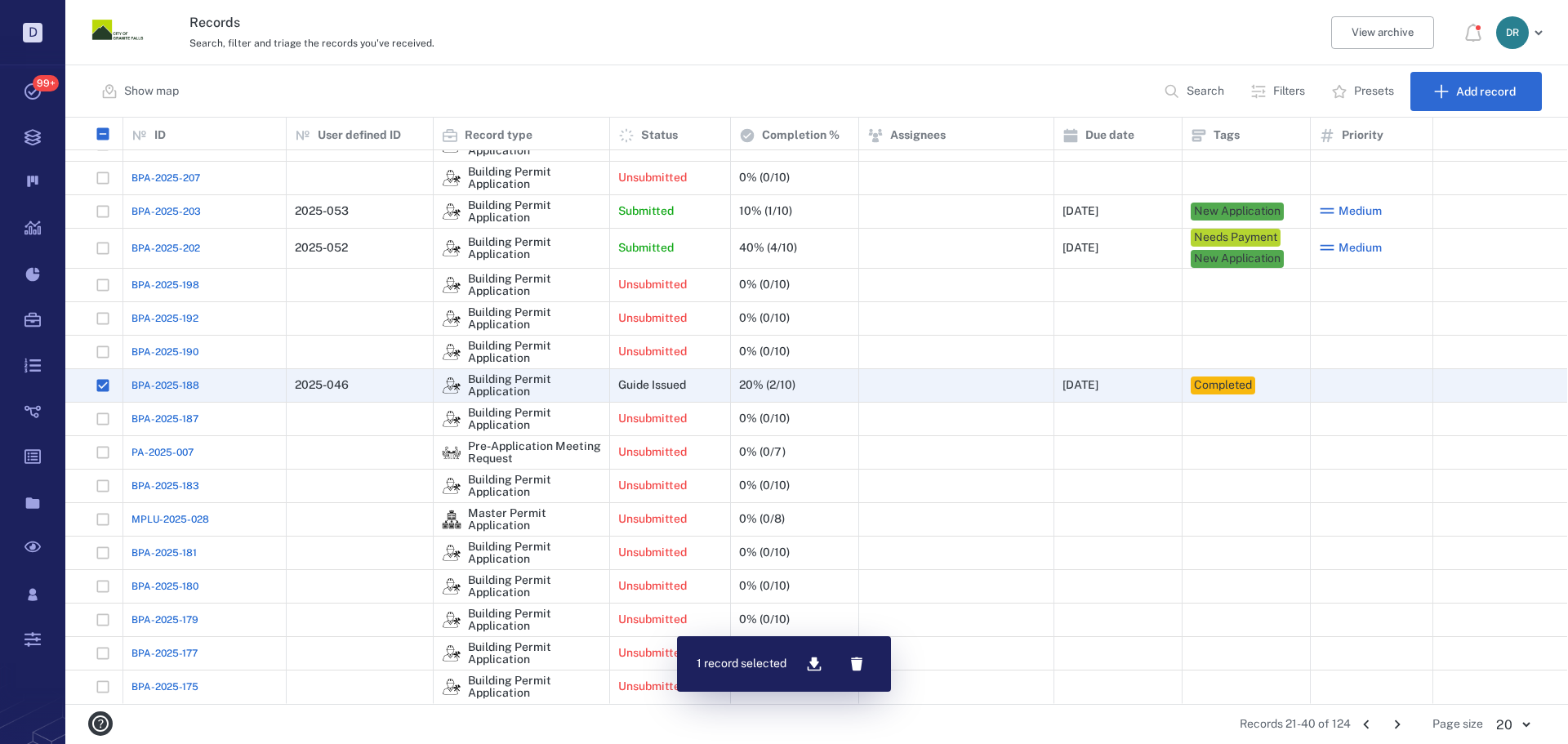
click at [817, 658] on icon "button" at bounding box center [814, 664] width 16 height 16
